Goal: Task Accomplishment & Management: Complete application form

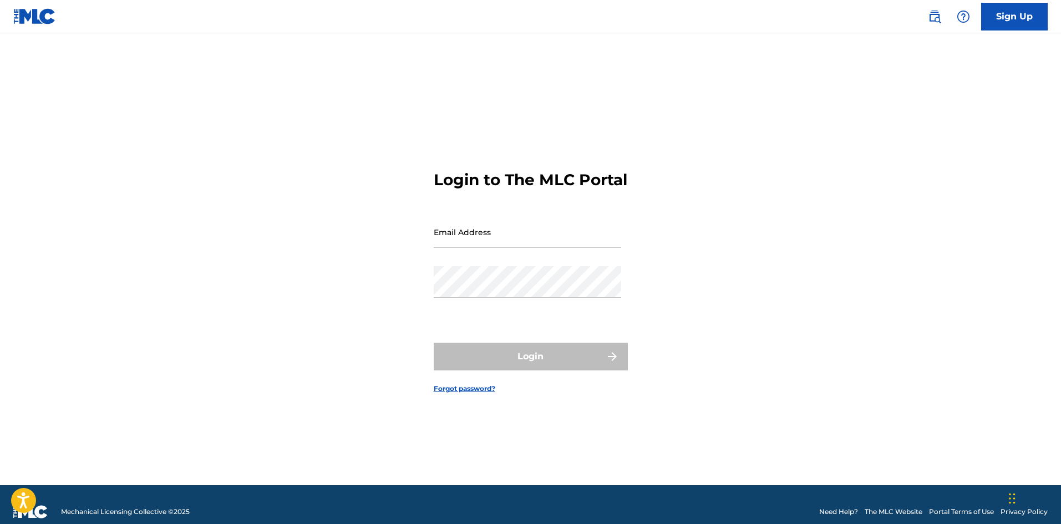
click at [1008, 21] on link "Sign Up" at bounding box center [1014, 17] width 67 height 28
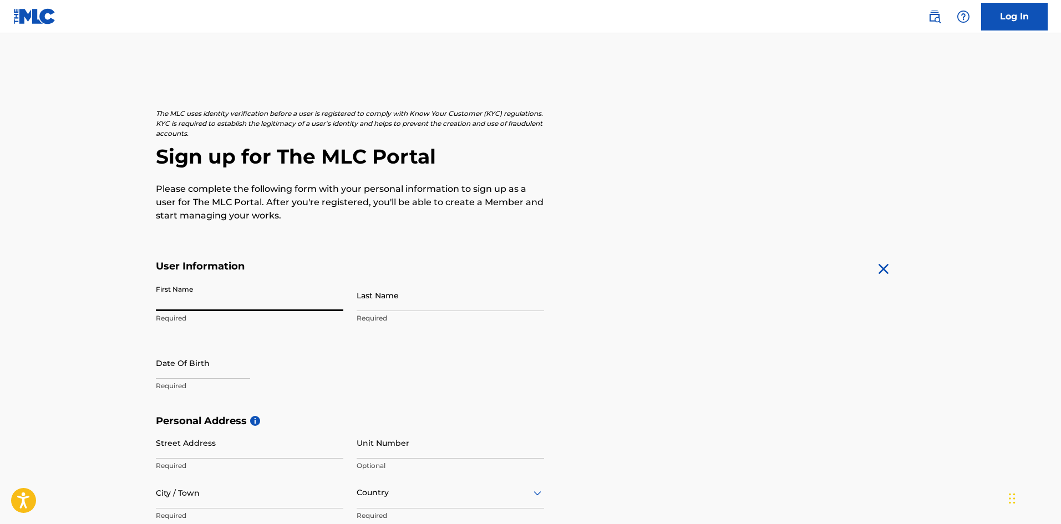
click at [241, 307] on input "First Name" at bounding box center [249, 295] width 187 height 32
type input "[PERSON_NAME]"
type input "rice"
select select "8"
select select "2025"
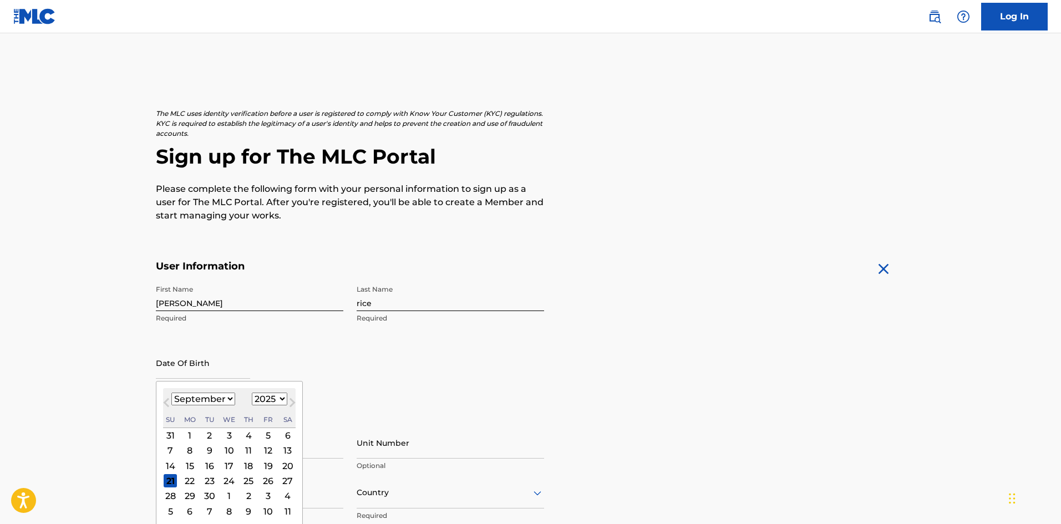
drag, startPoint x: 286, startPoint y: 446, endPoint x: 271, endPoint y: 435, distance: 18.6
click at [271, 435] on div "31 1 2 3 4 5 6 7 8 9 10 11 12 13 14 15 16 17 18 19 20 21 22 23 24 25 26 27 28 2…" at bounding box center [229, 473] width 133 height 91
click at [289, 448] on div "13" at bounding box center [287, 450] width 13 height 13
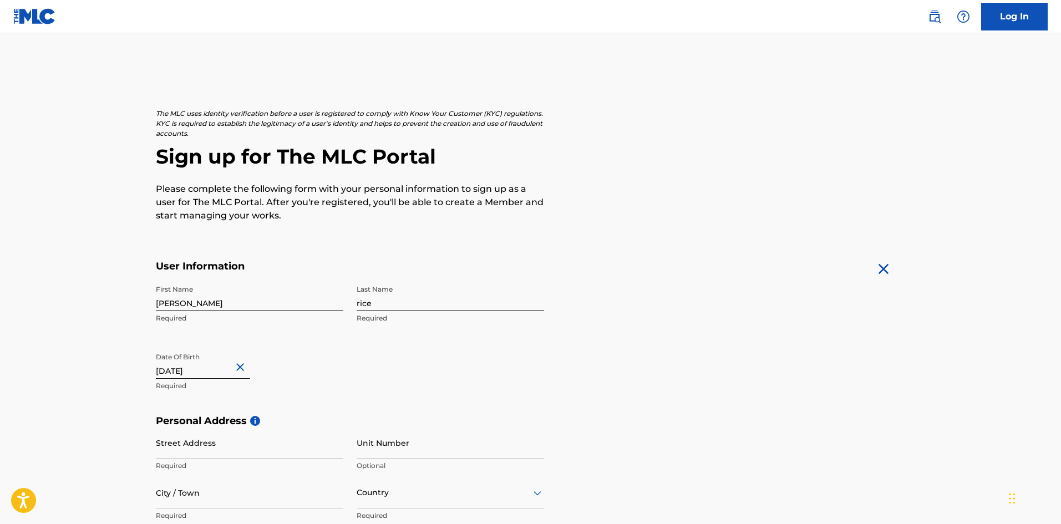
type input "[DATE]"
click at [302, 388] on p "Required" at bounding box center [249, 386] width 187 height 10
click at [272, 434] on input "Street Address" at bounding box center [249, 443] width 187 height 32
type input "[STREET_ADDRESS]"
type input "[GEOGRAPHIC_DATA]"
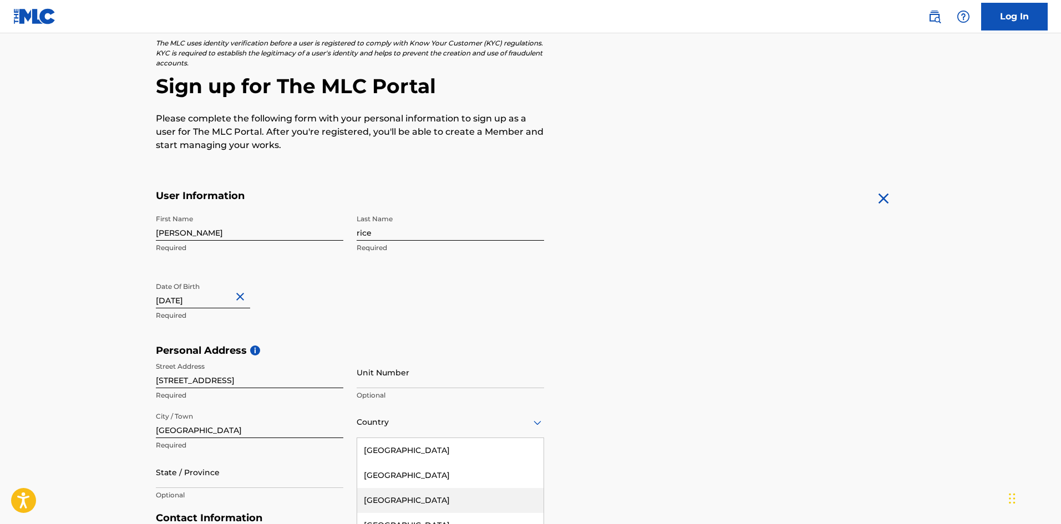
scroll to position [151, 0]
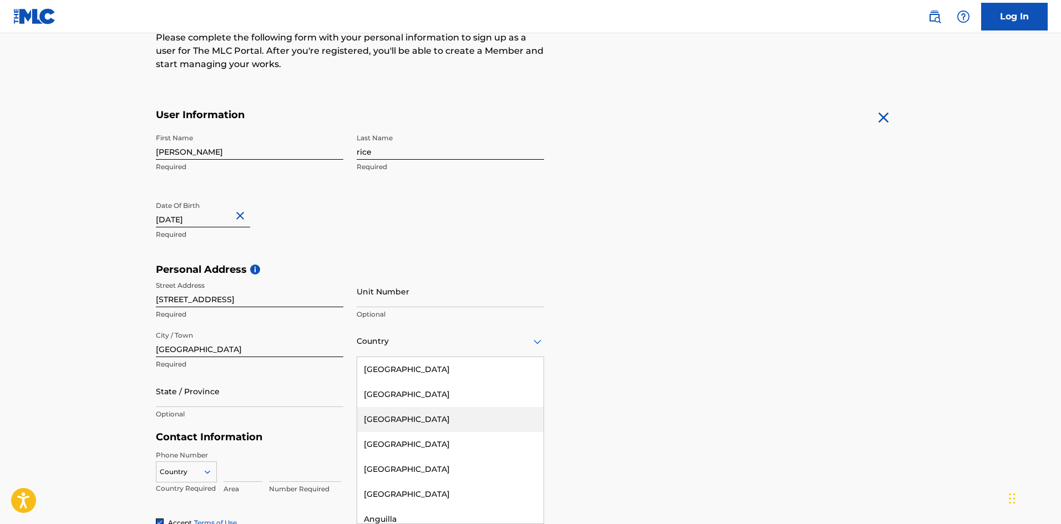
click at [399, 357] on div "223 results available. Use Up and Down to choose options, press Enter to select…" at bounding box center [450, 341] width 187 height 32
drag, startPoint x: 407, startPoint y: 366, endPoint x: 403, endPoint y: 362, distance: 5.9
click at [403, 362] on div "[GEOGRAPHIC_DATA]" at bounding box center [450, 369] width 186 height 25
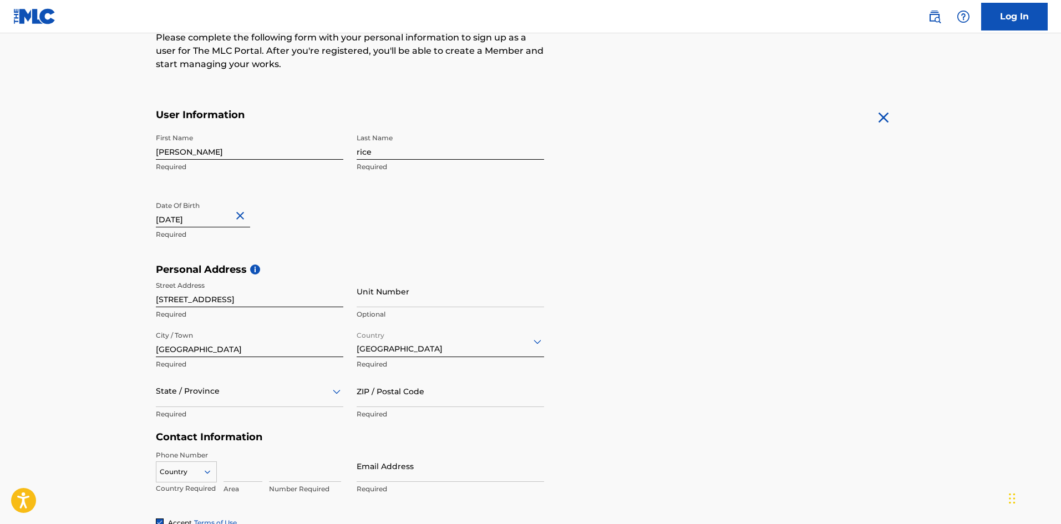
scroll to position [201, 0]
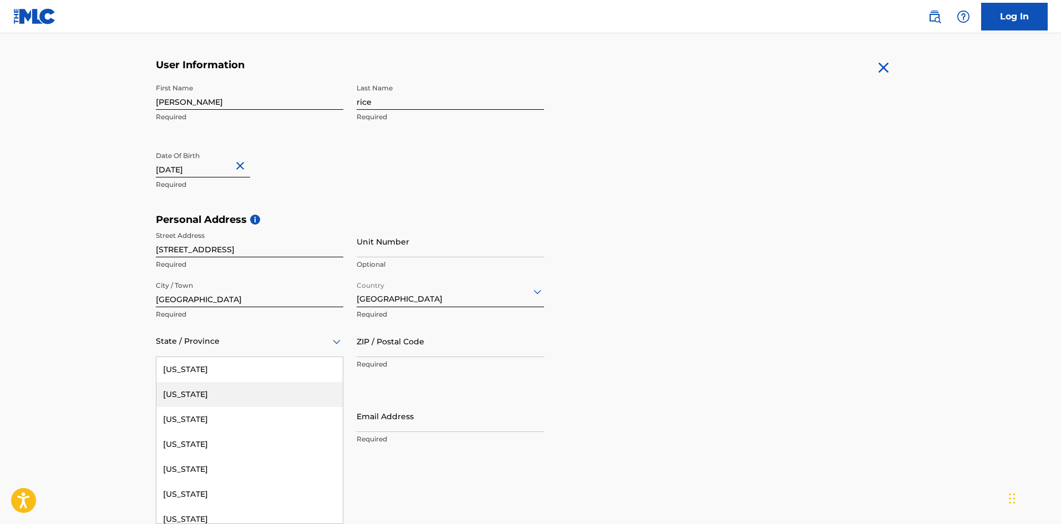
click at [218, 357] on div "57 results available. Use Up and Down to choose options, press Enter to select …" at bounding box center [249, 341] width 187 height 32
type input "p"
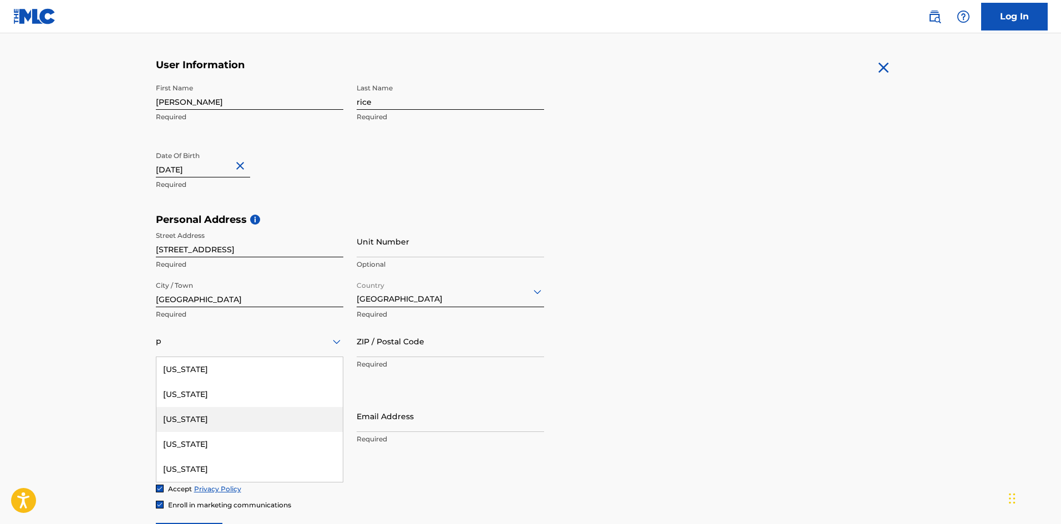
click at [208, 415] on div "[US_STATE]" at bounding box center [249, 419] width 186 height 25
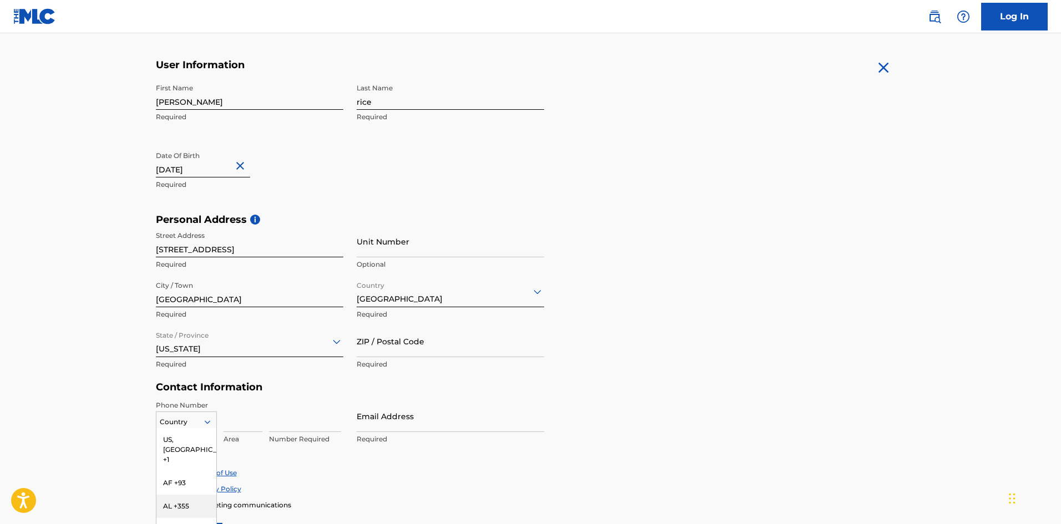
scroll to position [272, 0]
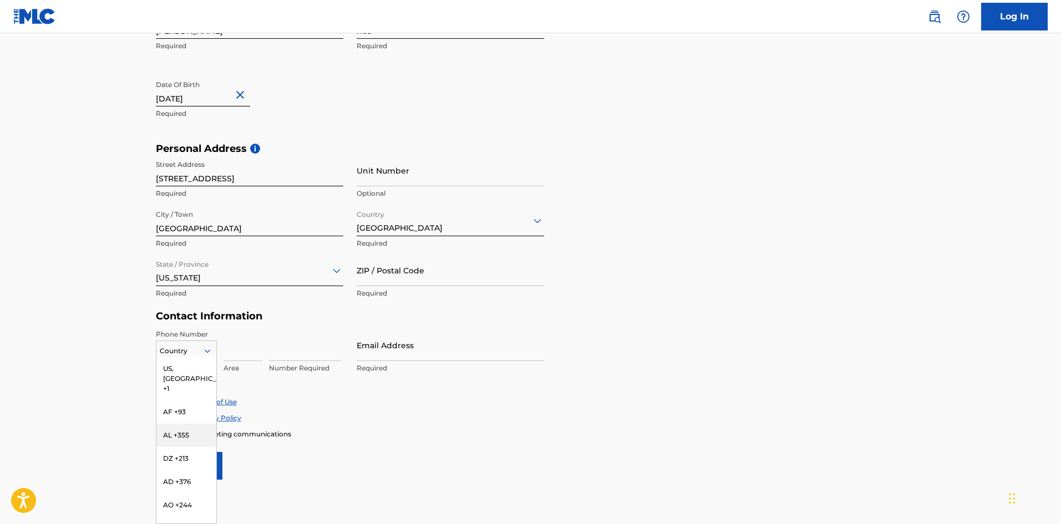
click at [200, 357] on div "216 results available. Use Up and Down to choose options, press Enter to select…" at bounding box center [186, 348] width 61 height 17
click at [305, 403] on div "Accept Terms of Use" at bounding box center [531, 401] width 750 height 9
click at [201, 345] on div at bounding box center [186, 351] width 60 height 12
click at [189, 366] on div "US, [GEOGRAPHIC_DATA] +1" at bounding box center [186, 378] width 60 height 43
click at [245, 354] on input at bounding box center [242, 345] width 39 height 32
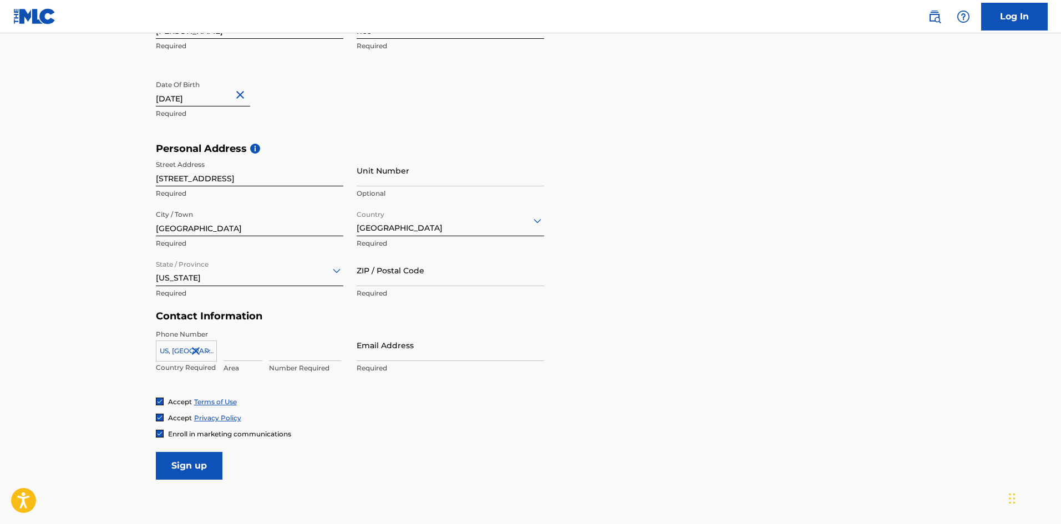
click at [245, 354] on input at bounding box center [242, 345] width 39 height 32
type input "412"
type input "6700572"
click at [380, 338] on input "Email Address" at bounding box center [450, 345] width 187 height 32
type input "[EMAIL_ADDRESS][DOMAIN_NAME]"
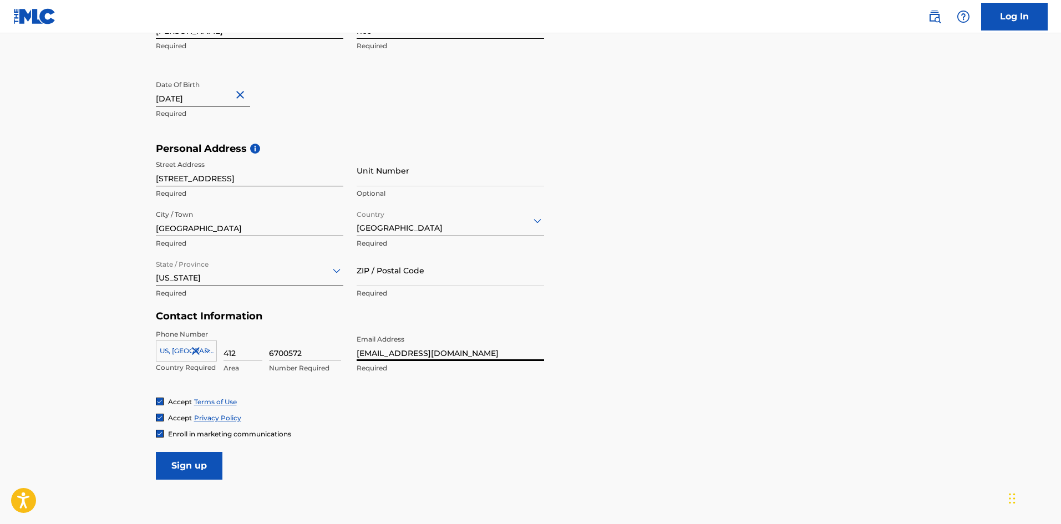
click at [191, 453] on input "Sign up" at bounding box center [189, 466] width 67 height 28
type input "15214"
click at [211, 450] on form "User Information First Name [PERSON_NAME] Required Last Name [PERSON_NAME] Requ…" at bounding box center [531, 234] width 750 height 492
click at [210, 457] on input "Sign up" at bounding box center [189, 466] width 67 height 28
